Goal: Task Accomplishment & Management: Manage account settings

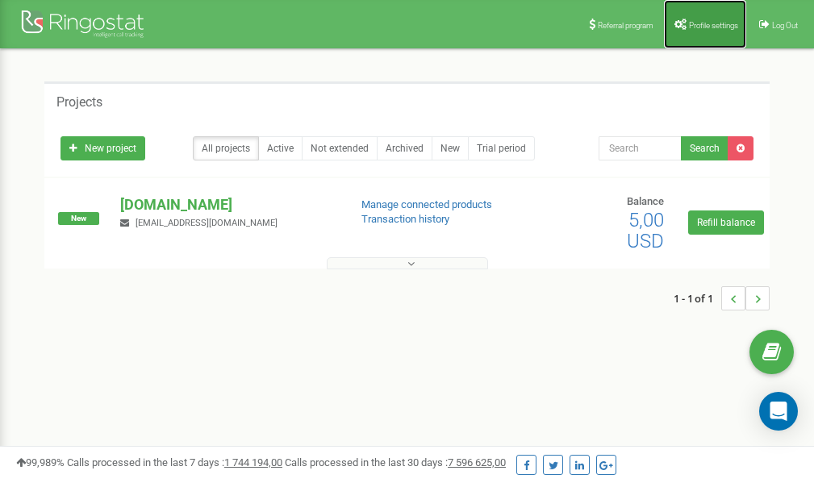
click at [714, 19] on link "Profile settings" at bounding box center [705, 24] width 82 height 48
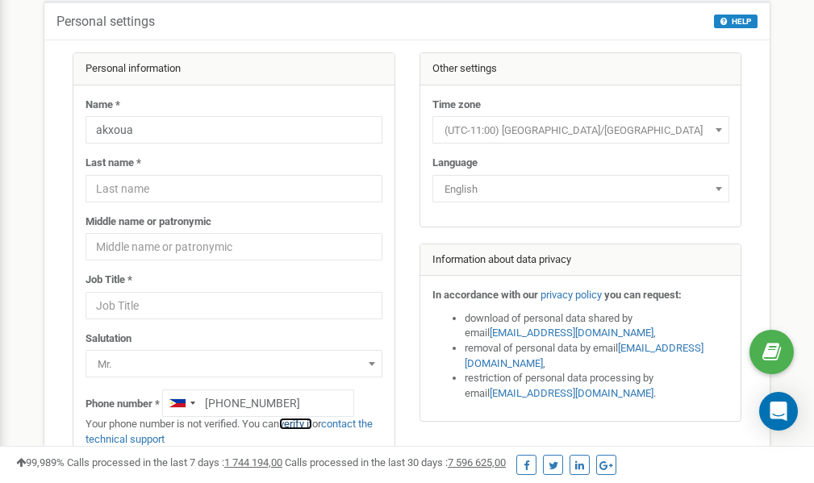
click at [299, 424] on link "verify it" at bounding box center [295, 424] width 33 height 12
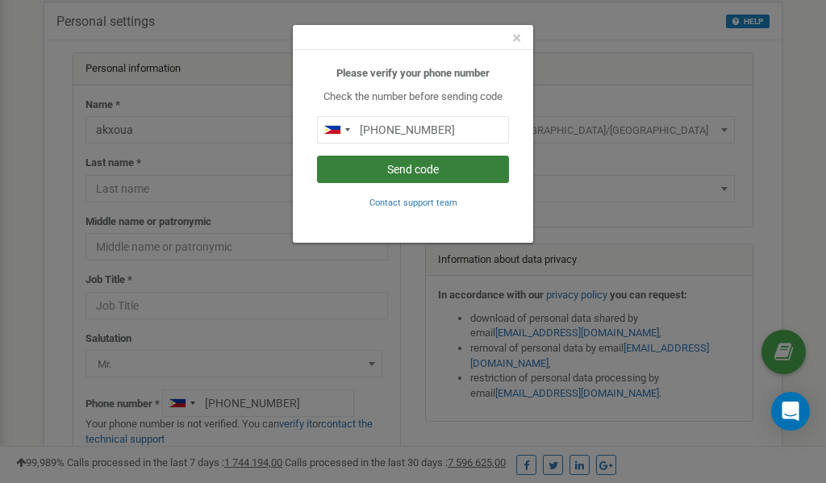
click at [407, 174] on button "Send code" at bounding box center [413, 169] width 192 height 27
